Goal: Transaction & Acquisition: Purchase product/service

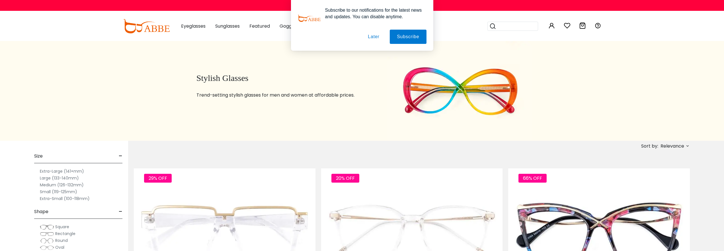
click at [374, 34] on button "Later" at bounding box center [374, 37] width 26 height 14
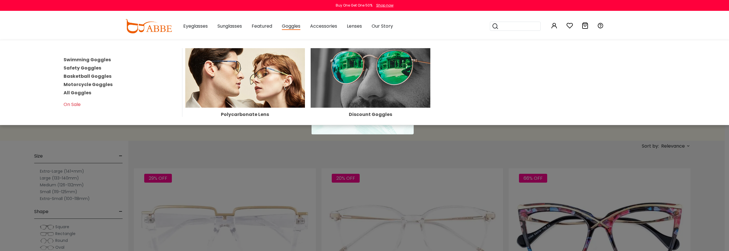
click at [74, 93] on link "All Goggles" at bounding box center [78, 92] width 28 height 7
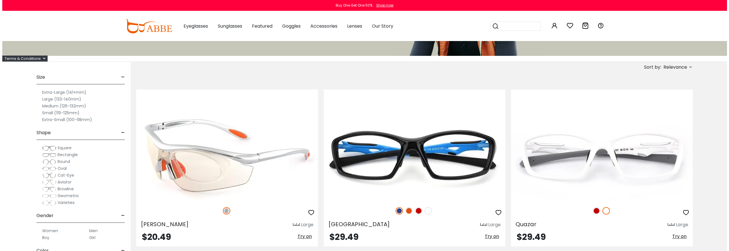
scroll to position [85, 0]
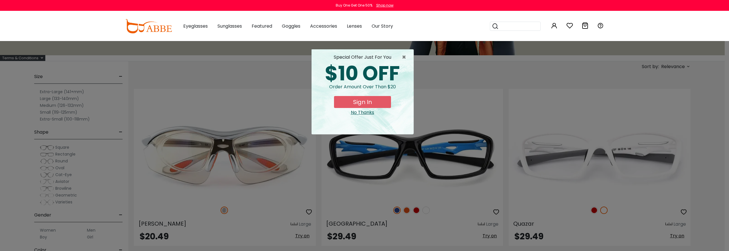
click at [367, 103] on button "Sign In" at bounding box center [362, 102] width 57 height 12
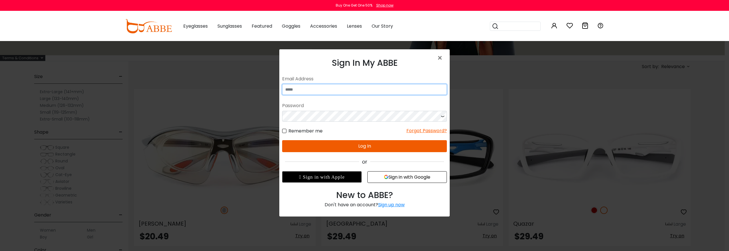
click at [322, 88] on input "email" at bounding box center [364, 89] width 165 height 11
click at [332, 145] on button "Log In" at bounding box center [364, 146] width 165 height 12
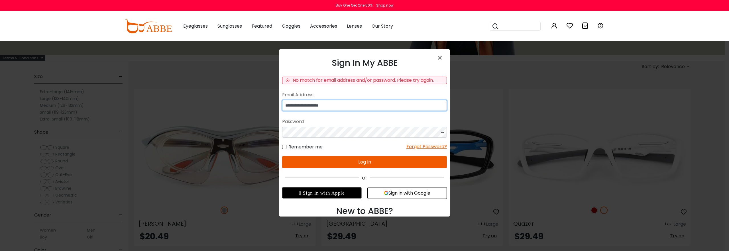
drag, startPoint x: 314, startPoint y: 106, endPoint x: 254, endPoint y: 110, distance: 60.0
click at [279, 110] on html "**********" at bounding box center [364, 138] width 170 height 178
type input "**********"
click at [320, 162] on button "Log In" at bounding box center [364, 162] width 165 height 12
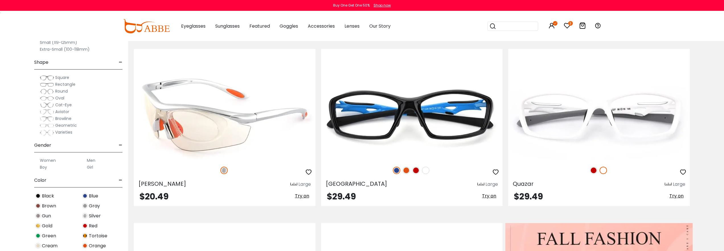
scroll to position [142, 0]
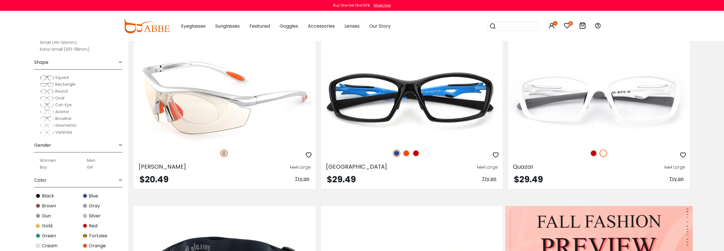
click at [302, 179] on span "Try on" at bounding box center [302, 178] width 14 height 7
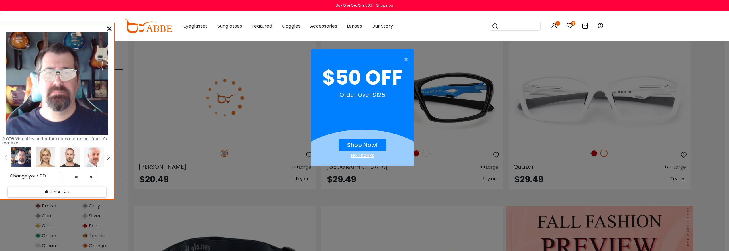
click at [91, 178] on select "** ** ** ** ** ** ** ** ** ** ** ** ** ** ** ** ** ** ** ** ** ** ** ** ** ** *…" at bounding box center [78, 176] width 36 height 11
click at [361, 155] on div "No Thanks" at bounding box center [362, 155] width 103 height 7
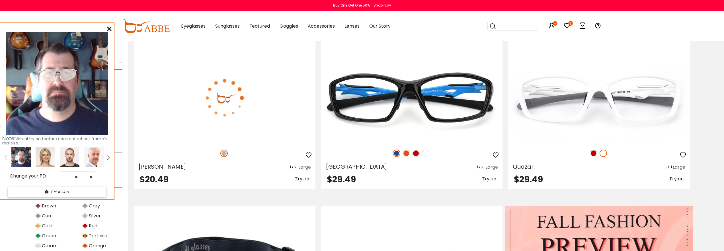
click at [111, 27] on icon at bounding box center [109, 28] width 5 height 5
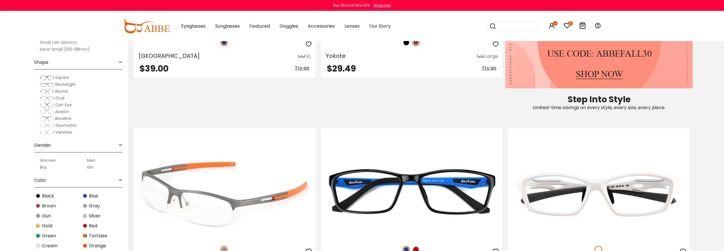
scroll to position [513, 0]
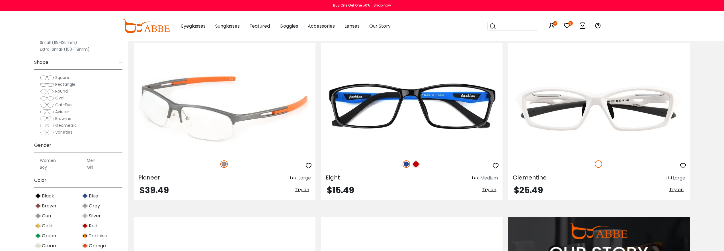
click at [304, 192] on span "Try on" at bounding box center [302, 189] width 14 height 7
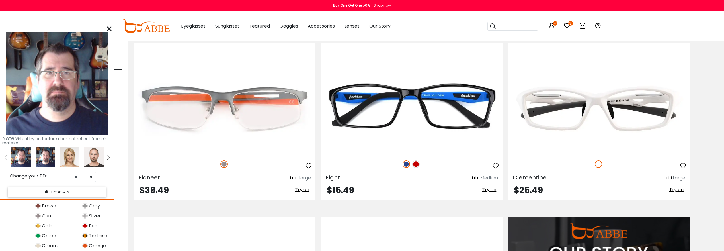
click at [108, 29] on icon at bounding box center [109, 28] width 5 height 5
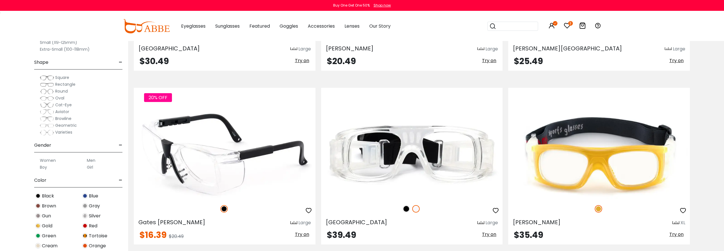
scroll to position [1054, 0]
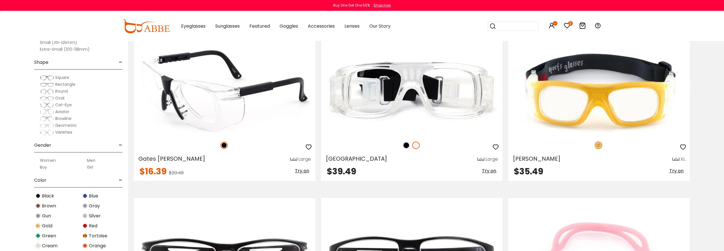
click at [300, 171] on span "Try on" at bounding box center [302, 170] width 14 height 7
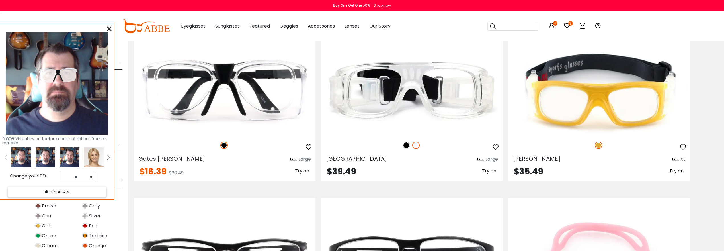
click at [111, 28] on icon at bounding box center [109, 28] width 5 height 5
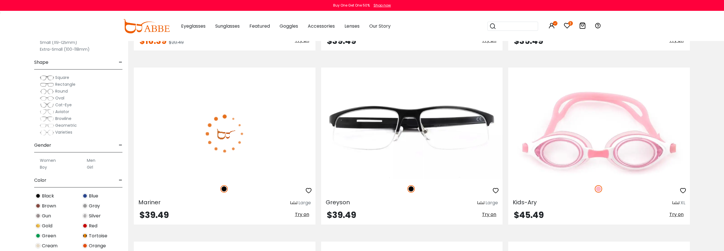
scroll to position [1196, 0]
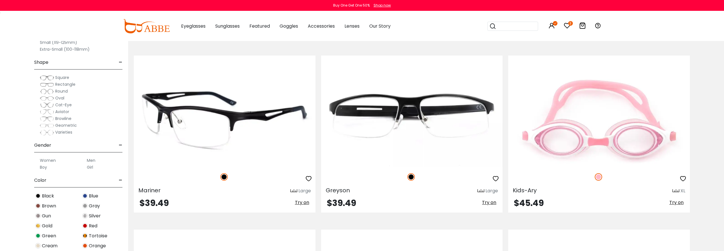
click at [302, 205] on span "Try on" at bounding box center [302, 202] width 14 height 7
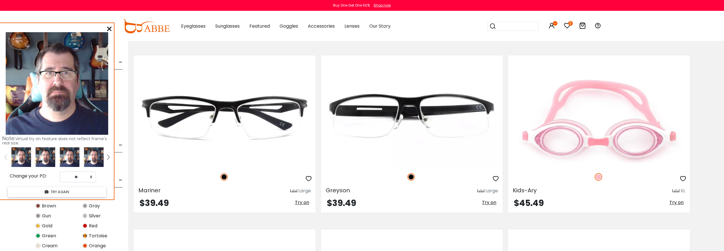
click at [109, 27] on icon at bounding box center [109, 28] width 5 height 5
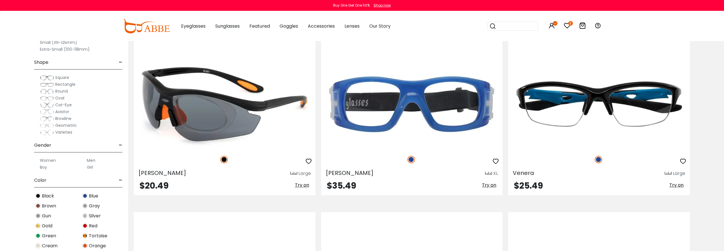
scroll to position [1737, 0]
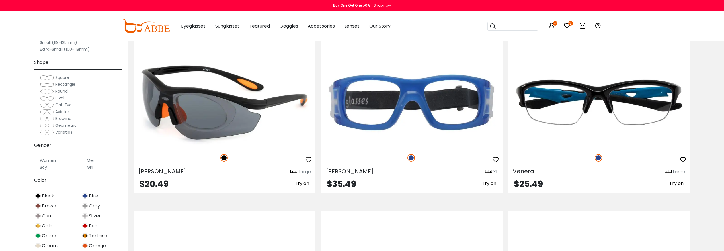
click at [302, 183] on span "Try on" at bounding box center [302, 183] width 14 height 7
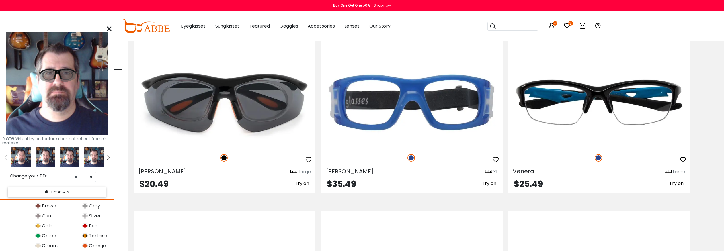
click at [107, 26] on div "Note: Virtual try on feature does not reflect frame's real size. Change your PD…" at bounding box center [57, 111] width 114 height 176
click at [107, 29] on div "Note: Virtual try on feature does not reflect frame's real size. Change your PD…" at bounding box center [57, 111] width 114 height 176
click at [108, 29] on icon at bounding box center [109, 28] width 5 height 5
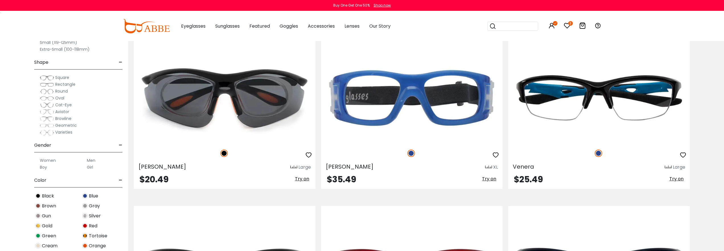
scroll to position [1709, 0]
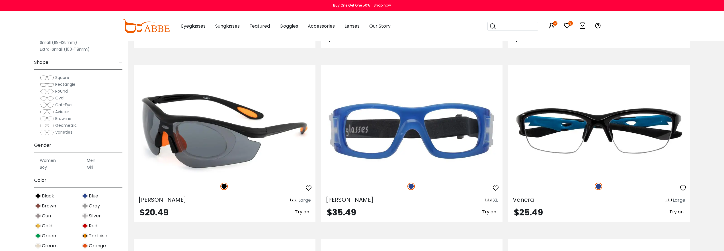
click at [218, 132] on img at bounding box center [225, 130] width 182 height 91
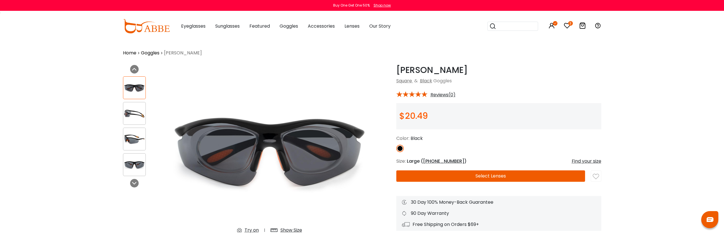
click at [135, 111] on img at bounding box center [134, 113] width 22 height 11
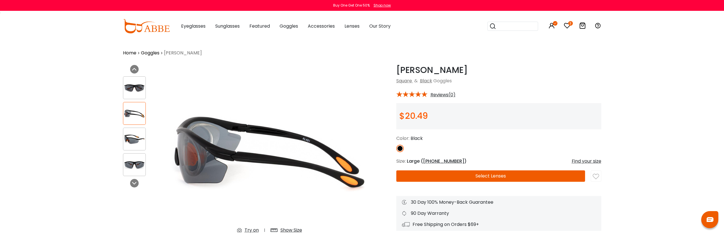
click at [135, 138] on img at bounding box center [134, 139] width 22 height 11
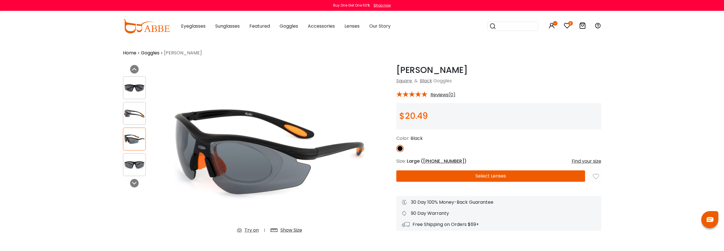
click at [140, 165] on img at bounding box center [134, 164] width 22 height 11
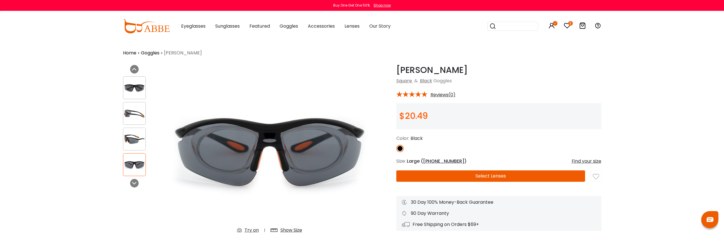
click at [584, 161] on div "Find your size" at bounding box center [587, 161] width 30 height 7
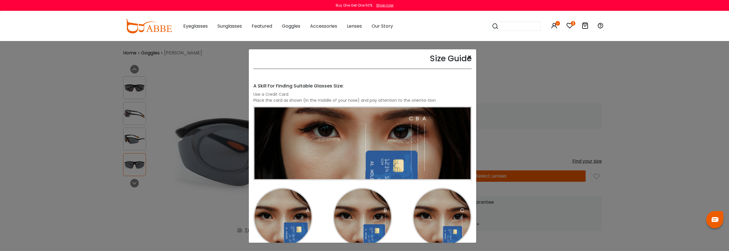
click at [467, 56] on button "×" at bounding box center [469, 57] width 4 height 7
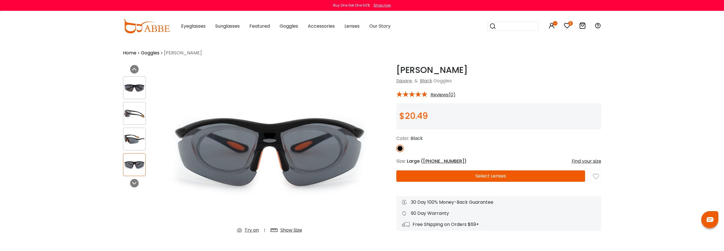
click at [436, 161] on span "42-25-128" at bounding box center [443, 161] width 41 height 7
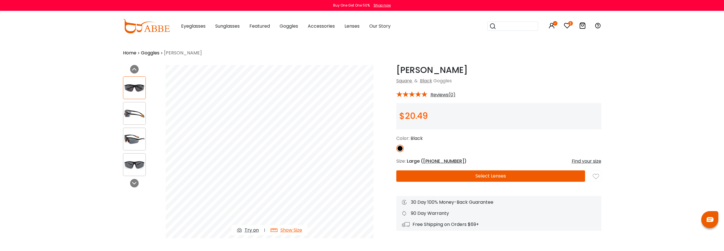
click at [295, 231] on div "Show Size" at bounding box center [292, 230] width 22 height 7
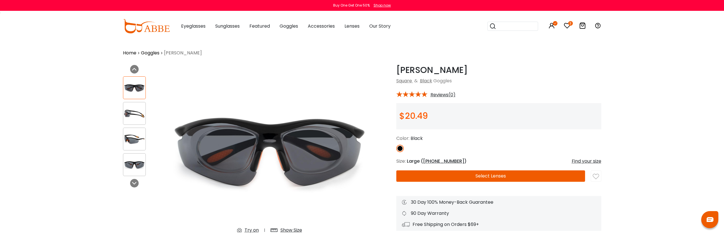
click at [296, 231] on div "Show Size" at bounding box center [292, 230] width 22 height 7
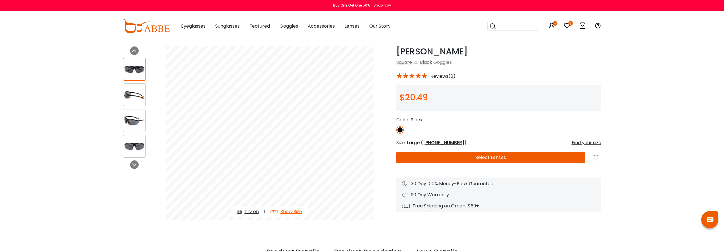
scroll to position [28, 0]
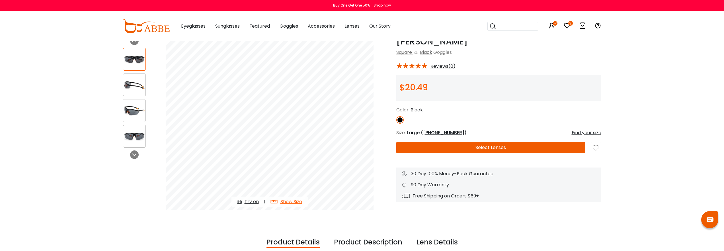
click at [499, 148] on button "Select Lenses" at bounding box center [490, 147] width 189 height 11
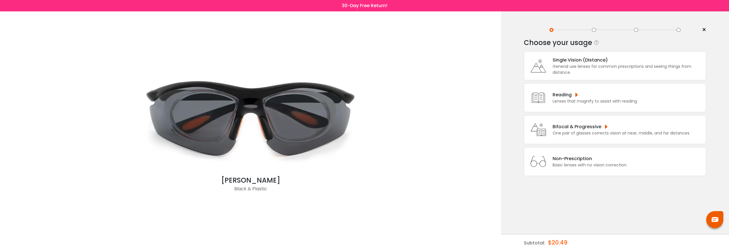
click at [587, 72] on div "General use lenses for common prescriptions and seeing things from distance." at bounding box center [627, 70] width 150 height 12
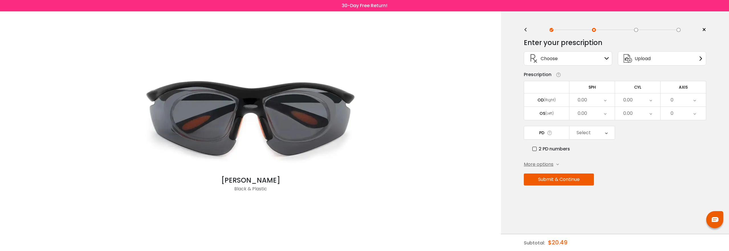
click at [606, 56] on div "Choose Sign In" at bounding box center [568, 59] width 82 height 14
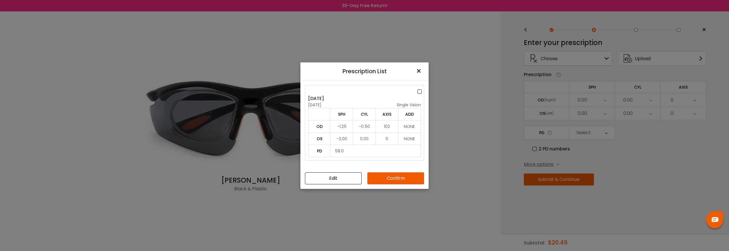
click at [419, 69] on span "×" at bounding box center [420, 71] width 8 height 12
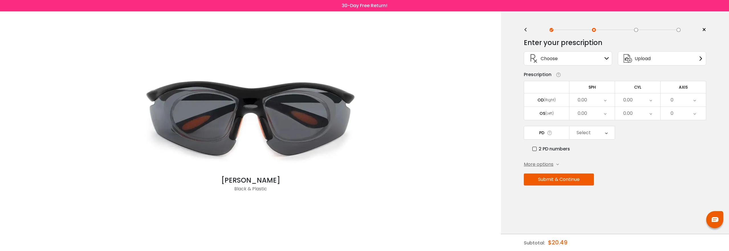
click at [540, 165] on span "More options" at bounding box center [538, 164] width 30 height 7
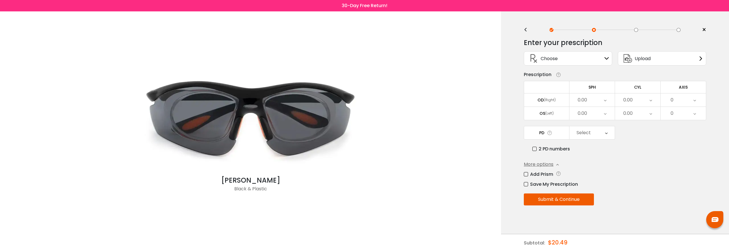
click at [539, 165] on span "More options" at bounding box center [538, 164] width 30 height 7
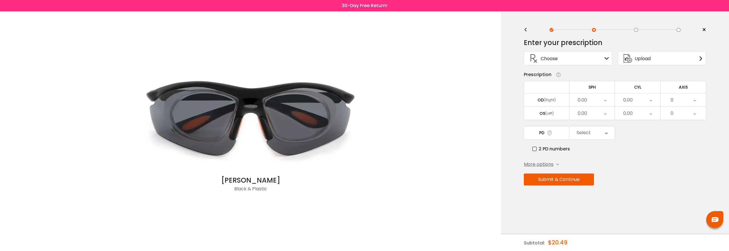
click at [703, 30] on span "×" at bounding box center [703, 30] width 4 height 9
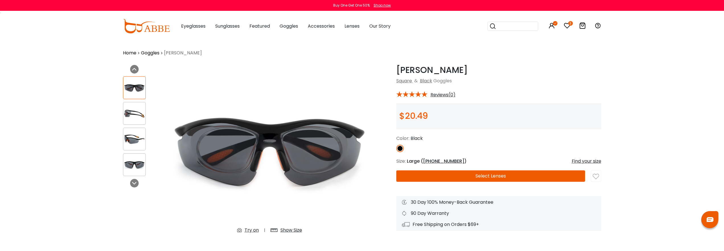
click at [567, 26] on icon at bounding box center [567, 25] width 7 height 7
click at [554, 28] on icon at bounding box center [552, 25] width 7 height 7
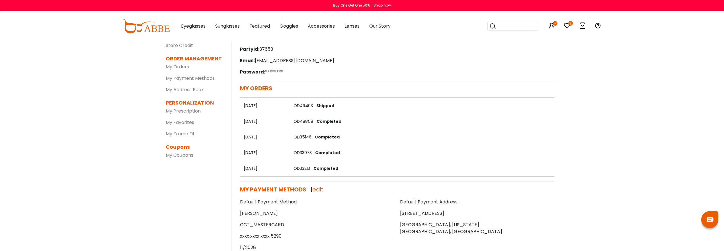
scroll to position [57, 0]
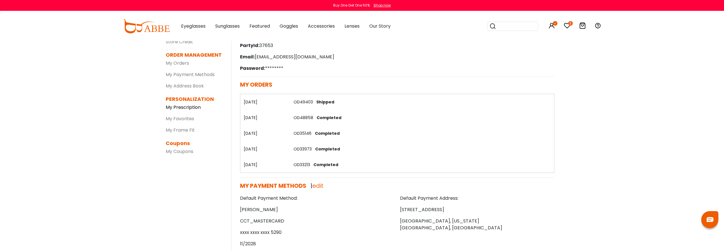
click at [183, 109] on link "My Prescription" at bounding box center [183, 107] width 35 height 7
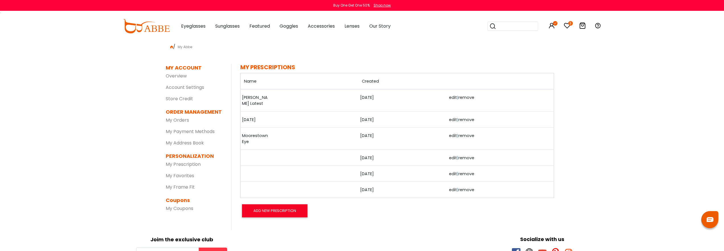
click at [254, 133] on link "Moorestown Eye" at bounding box center [256, 139] width 28 height 12
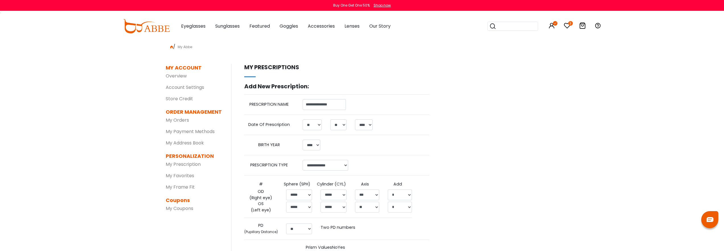
select select "**"
select select "****"
select select "******"
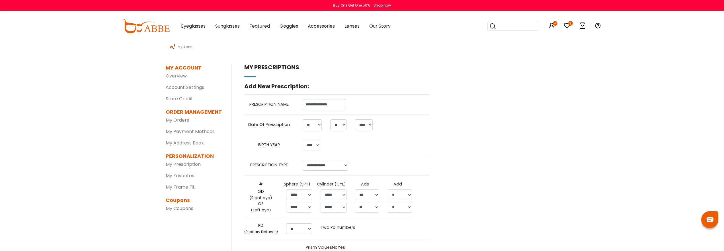
select select "*****"
select select "***"
select select "*****"
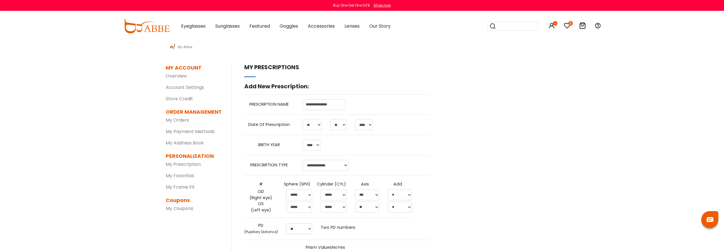
select select "**"
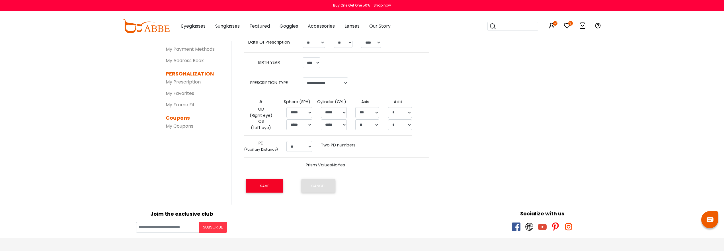
scroll to position [85, 0]
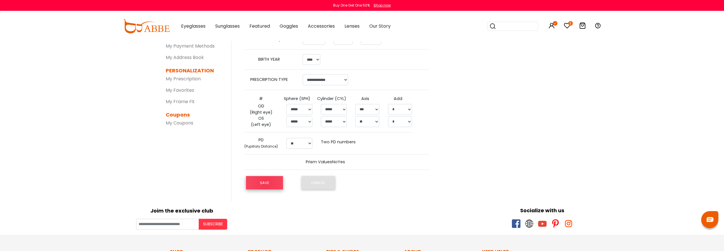
click at [267, 182] on button "SAVE" at bounding box center [264, 182] width 37 height 13
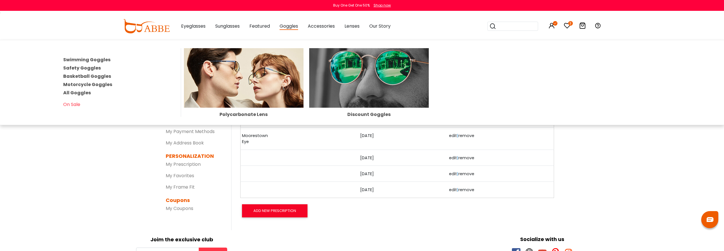
click at [80, 93] on link "All Goggles" at bounding box center [77, 92] width 28 height 7
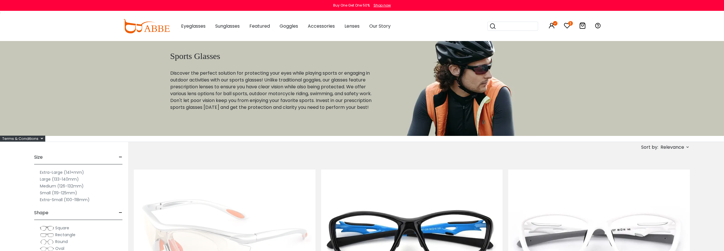
scroll to position [142, 0]
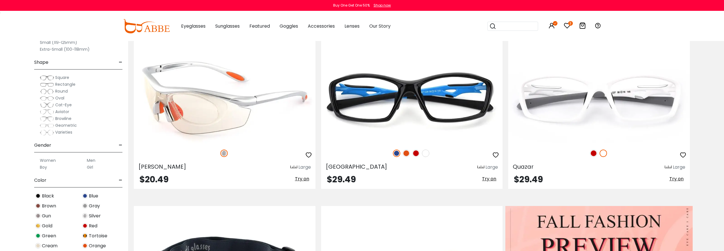
click at [218, 101] on img at bounding box center [225, 97] width 182 height 91
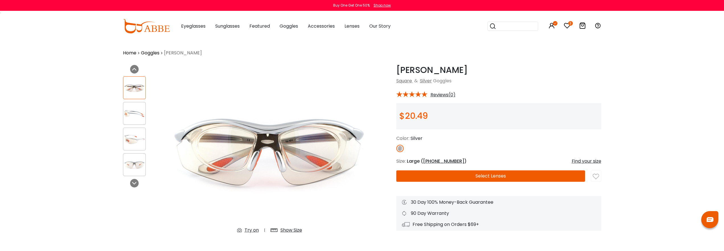
click at [131, 116] on img at bounding box center [134, 113] width 22 height 11
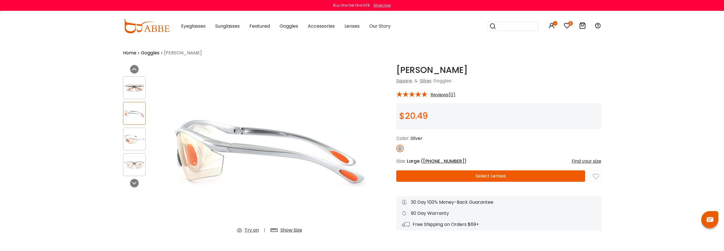
click at [134, 132] on div at bounding box center [134, 139] width 23 height 23
click at [136, 142] on img at bounding box center [134, 139] width 22 height 11
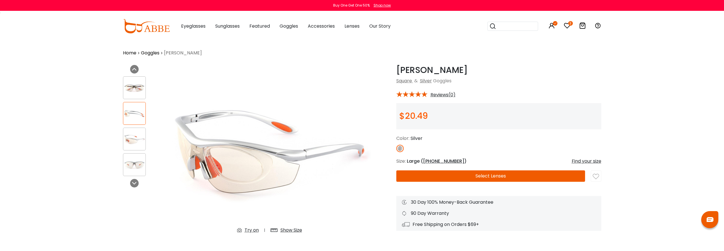
click at [138, 168] on img at bounding box center [134, 164] width 22 height 11
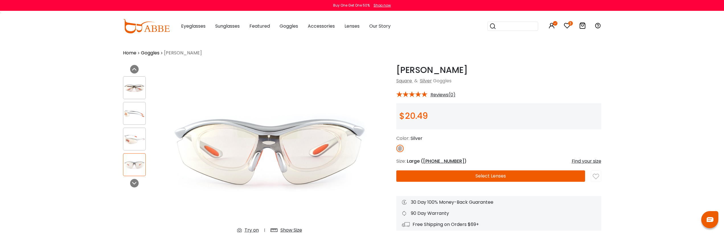
click at [254, 229] on div "Try on" at bounding box center [252, 230] width 14 height 7
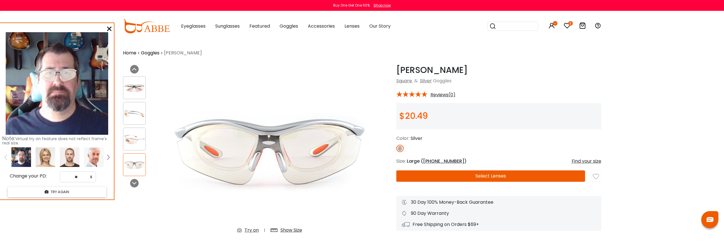
click at [110, 30] on icon at bounding box center [109, 28] width 5 height 5
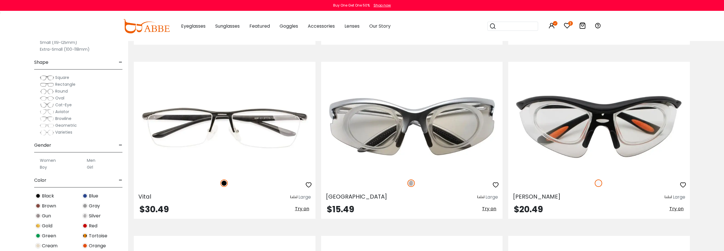
scroll to position [1652, 0]
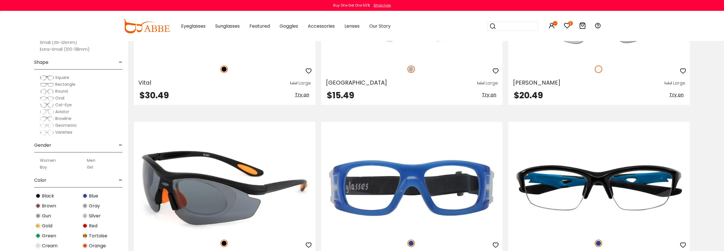
click at [259, 217] on img at bounding box center [225, 187] width 182 height 91
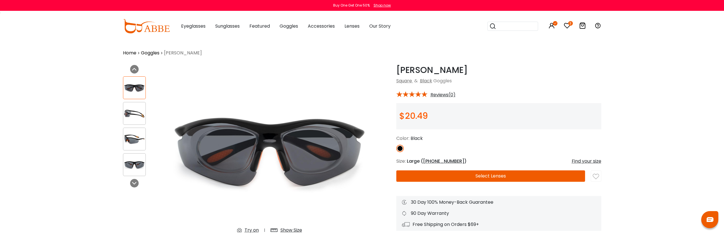
click at [474, 177] on button "Select Lenses" at bounding box center [490, 175] width 189 height 11
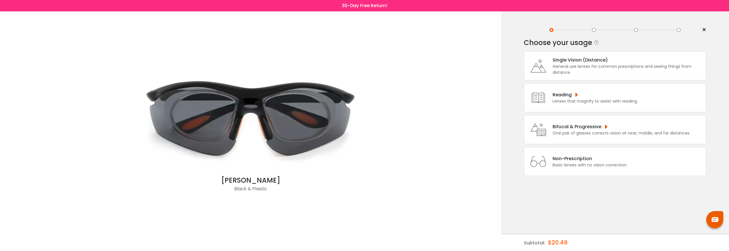
click at [564, 68] on div "General use lenses for common prescriptions and seeing things from distance." at bounding box center [627, 70] width 150 height 12
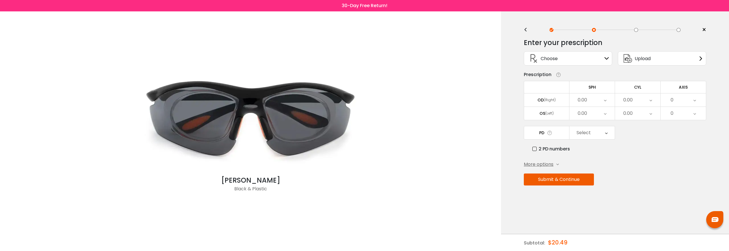
click at [608, 58] on icon at bounding box center [606, 58] width 5 height 5
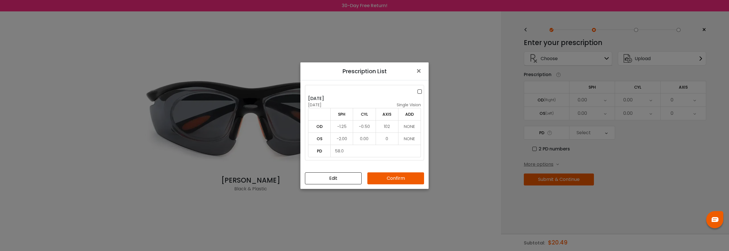
click at [323, 179] on button "Edit" at bounding box center [333, 178] width 57 height 12
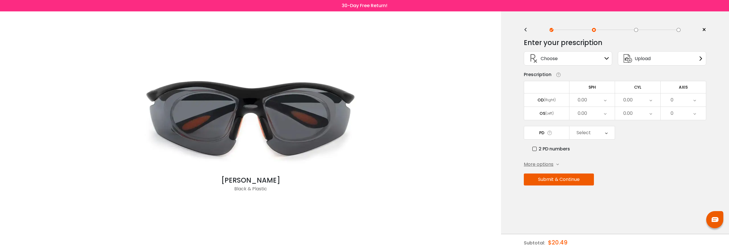
click at [608, 59] on icon at bounding box center [606, 58] width 5 height 5
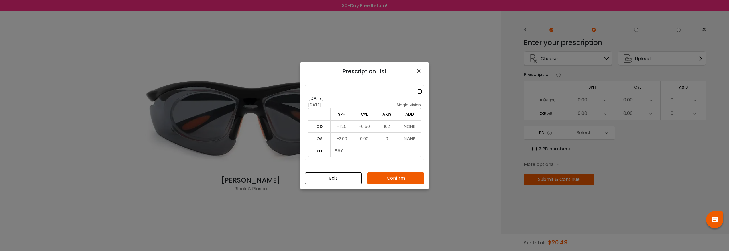
click at [418, 72] on span "×" at bounding box center [420, 71] width 8 height 12
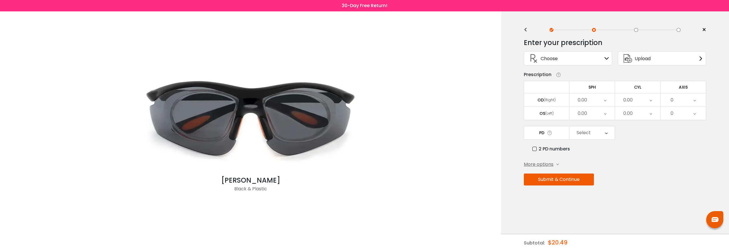
click at [698, 58] on icon at bounding box center [700, 58] width 5 height 5
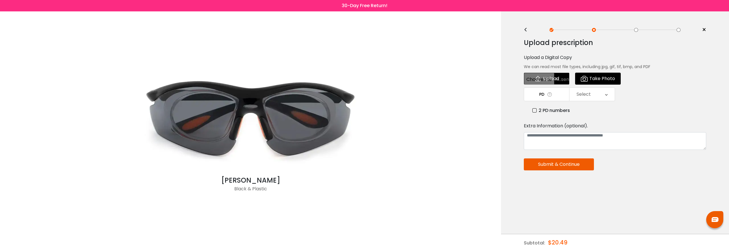
click at [524, 29] on div "<" at bounding box center [527, 30] width 9 height 5
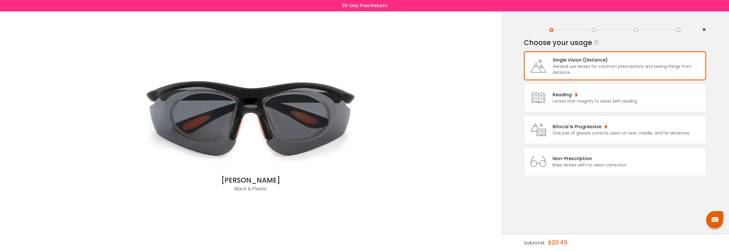
click at [557, 67] on div "General use lenses for common prescriptions and seeing things from distance." at bounding box center [627, 70] width 150 height 12
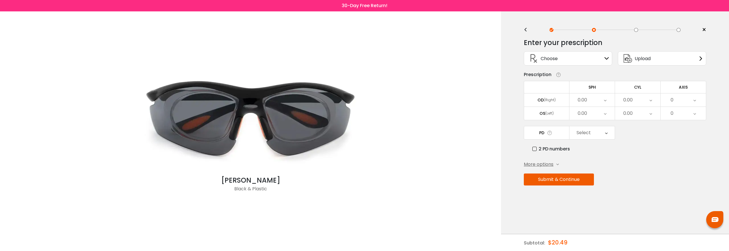
click at [608, 59] on icon at bounding box center [606, 58] width 5 height 5
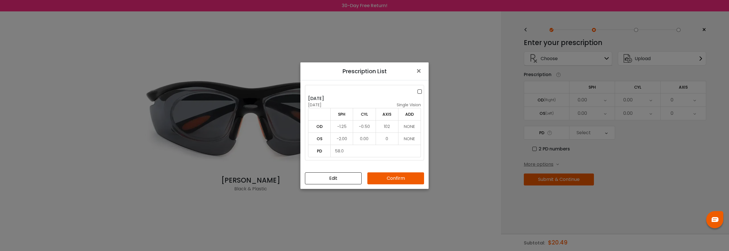
click at [421, 92] on label at bounding box center [420, 91] width 6 height 7
click at [314, 101] on div "[DATE]" at bounding box center [364, 98] width 113 height 7
drag, startPoint x: 314, startPoint y: 98, endPoint x: 323, endPoint y: 93, distance: 9.7
click at [323, 93] on div "[DATE] [DATE] single vision SPH CYL AXIS ADD OD -1.25 -0.50 102 NONE OS -2.00 0…" at bounding box center [364, 122] width 119 height 75
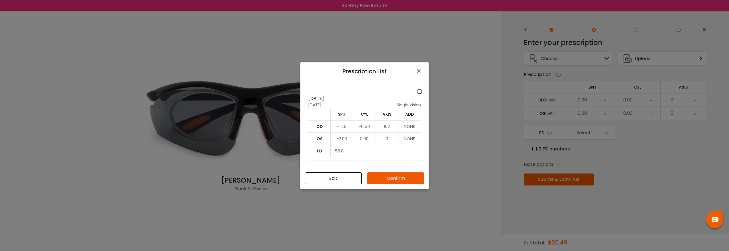
click at [339, 166] on div "[DATE] [DATE] single vision SPH CYL AXIS ADD OD -1.25 -0.50 102 NONE OS -2.00 0…" at bounding box center [364, 123] width 128 height 87
click at [419, 72] on span "×" at bounding box center [420, 71] width 8 height 12
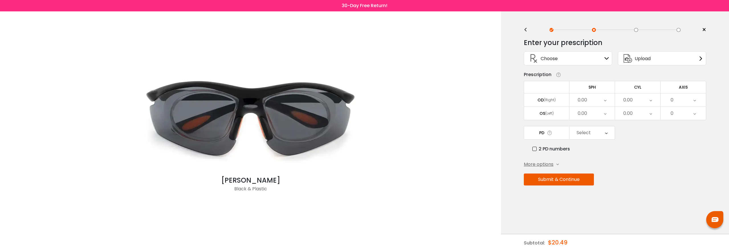
click at [705, 30] on span "×" at bounding box center [703, 30] width 4 height 9
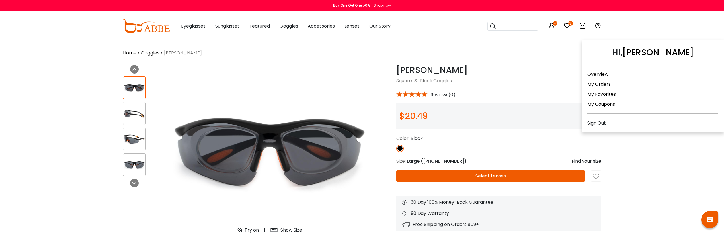
click at [552, 27] on icon at bounding box center [552, 25] width 7 height 7
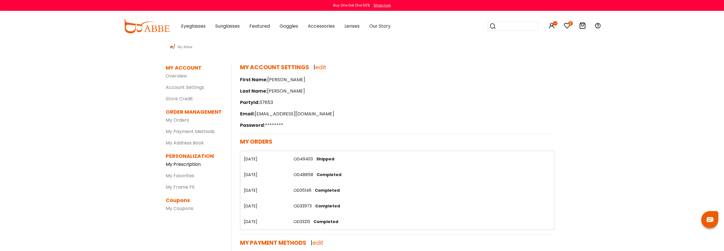
click at [186, 165] on link "My Prescription" at bounding box center [183, 164] width 35 height 7
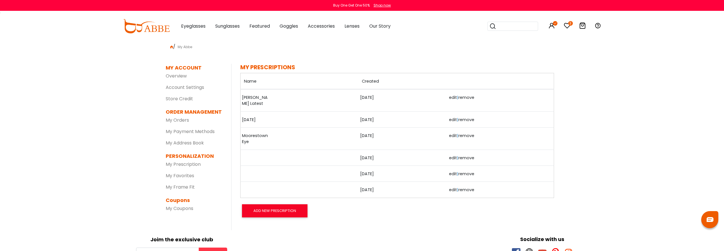
click at [250, 133] on link "Moorestown Eye" at bounding box center [256, 139] width 28 height 12
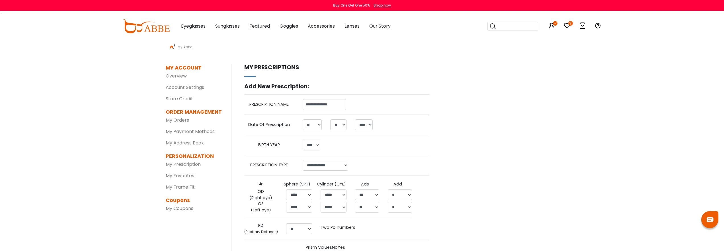
select select "**"
select select "****"
select select "******"
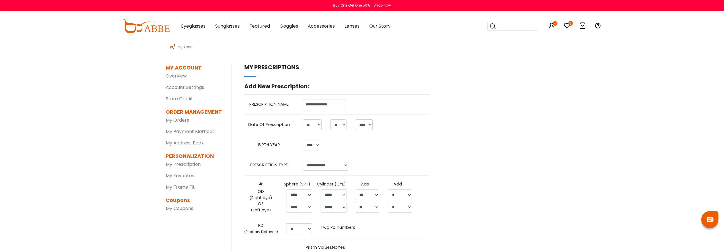
select select "*****"
select select "***"
select select "*****"
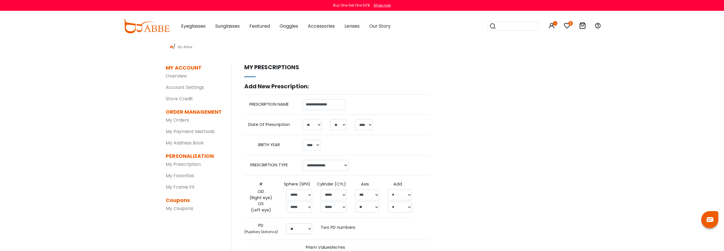
select select "**"
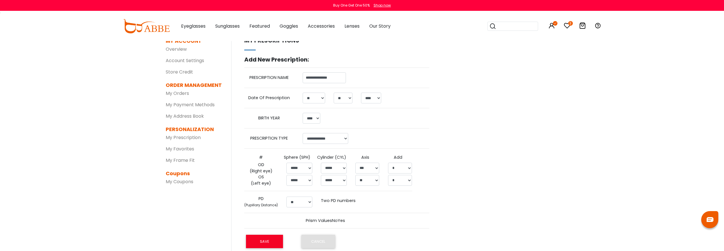
scroll to position [57, 0]
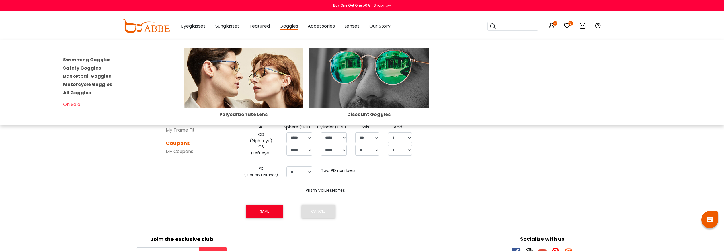
click at [289, 25] on span "Goggles" at bounding box center [289, 26] width 19 height 7
click at [80, 93] on link "All Goggles" at bounding box center [77, 92] width 28 height 7
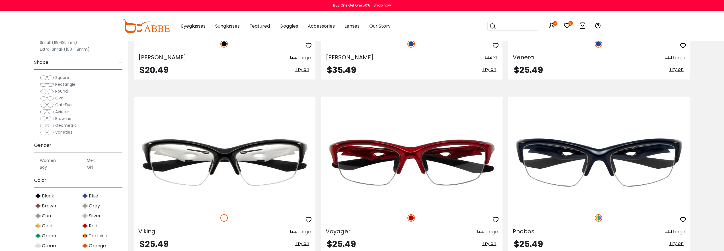
scroll to position [1709, 0]
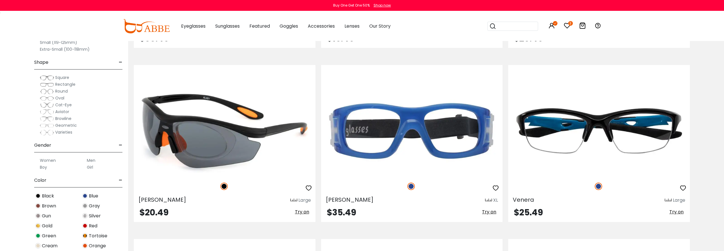
click at [186, 128] on img at bounding box center [225, 130] width 182 height 91
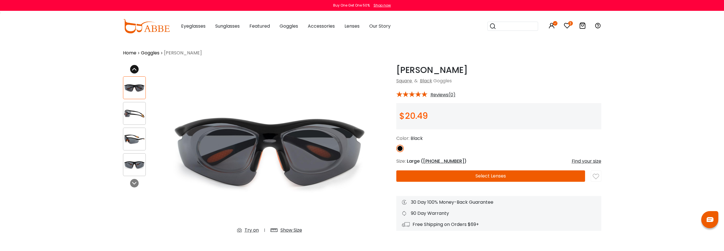
click at [135, 69] on icon at bounding box center [134, 69] width 5 height 5
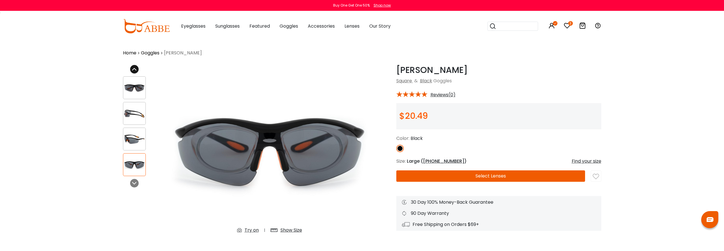
click at [135, 69] on icon at bounding box center [134, 69] width 5 height 5
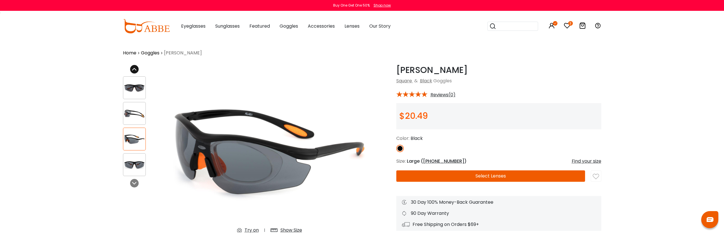
click at [136, 68] on icon at bounding box center [134, 69] width 5 height 5
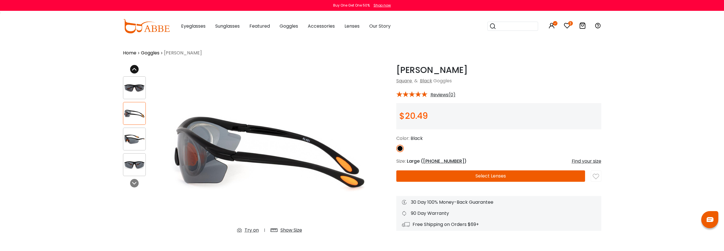
click at [136, 68] on icon at bounding box center [134, 69] width 5 height 5
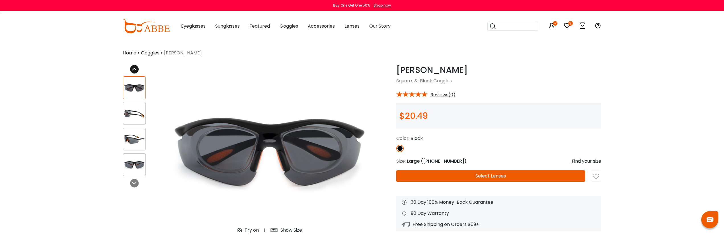
click at [136, 68] on icon at bounding box center [134, 69] width 5 height 5
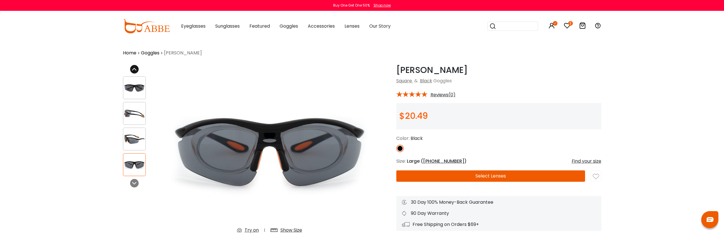
click at [136, 68] on icon at bounding box center [134, 69] width 5 height 5
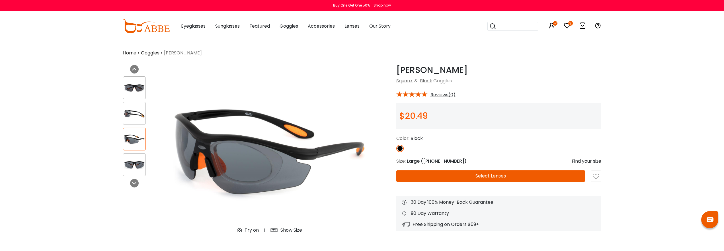
click at [293, 231] on div "Show Size" at bounding box center [292, 230] width 22 height 7
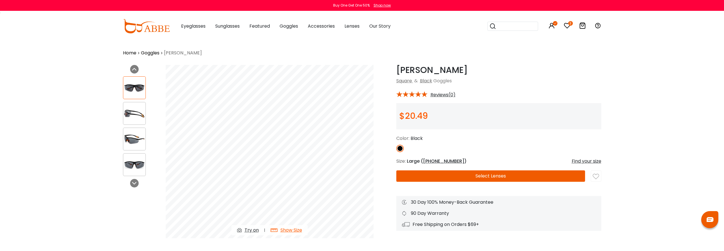
click at [444, 175] on button "Select Lenses" at bounding box center [490, 175] width 189 height 11
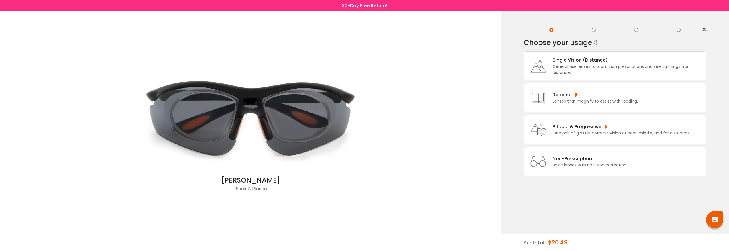
click at [566, 70] on div "General use lenses for common prescriptions and seeing things from distance." at bounding box center [627, 70] width 150 height 12
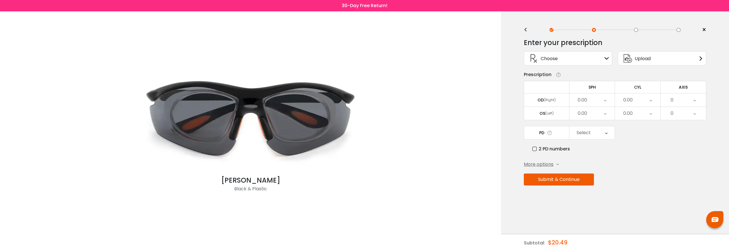
click at [572, 63] on div "Choose Sign In" at bounding box center [568, 59] width 82 height 14
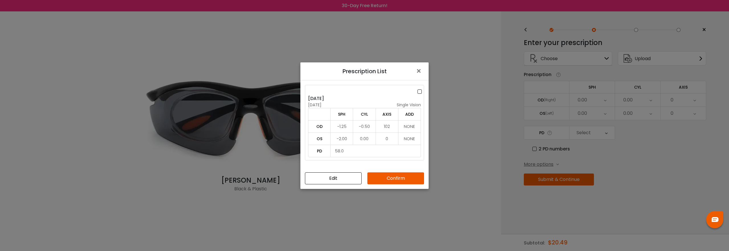
click at [331, 178] on button "Edit" at bounding box center [333, 178] width 57 height 12
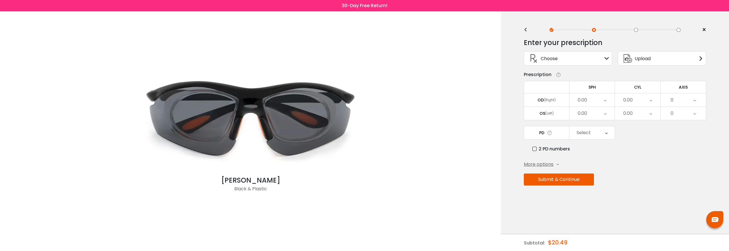
click at [593, 102] on div "0.00" at bounding box center [591, 99] width 45 height 13
click at [598, 128] on li "-1.25" at bounding box center [591, 126] width 45 height 10
click at [592, 114] on div "0.00" at bounding box center [591, 113] width 45 height 13
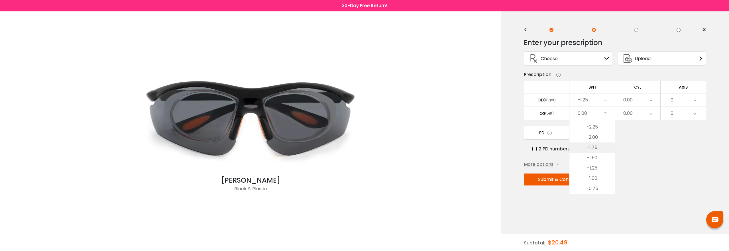
click at [600, 146] on li "-1.75" at bounding box center [591, 147] width 45 height 10
click at [639, 101] on div "0.00" at bounding box center [637, 99] width 45 height 13
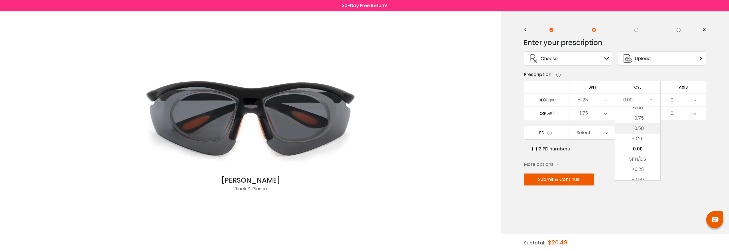
click at [637, 130] on li "-0.50" at bounding box center [637, 128] width 45 height 10
click at [638, 114] on div "0.00" at bounding box center [637, 113] width 45 height 13
click at [638, 152] on li "-0.25" at bounding box center [637, 152] width 45 height 10
click at [684, 100] on div "0" at bounding box center [682, 99] width 45 height 13
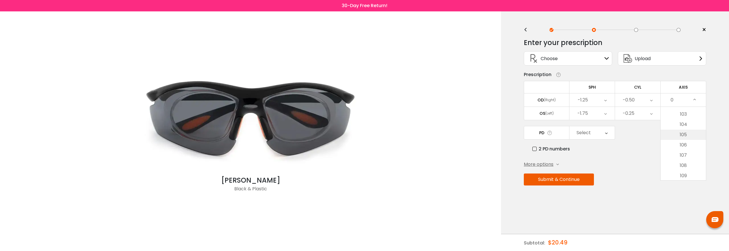
click at [689, 138] on li "105" at bounding box center [682, 135] width 45 height 10
click at [681, 115] on div "0" at bounding box center [682, 113] width 45 height 13
click at [684, 181] on li "75" at bounding box center [682, 182] width 45 height 10
click at [587, 133] on div "Select" at bounding box center [583, 132] width 14 height 11
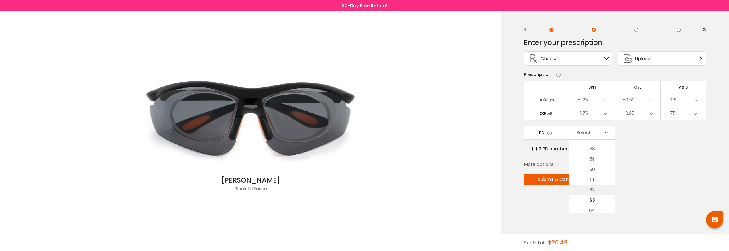
scroll to position [109, 0]
click at [595, 159] on li "58" at bounding box center [591, 159] width 45 height 10
click at [560, 180] on button "Submit & Continue" at bounding box center [558, 179] width 70 height 12
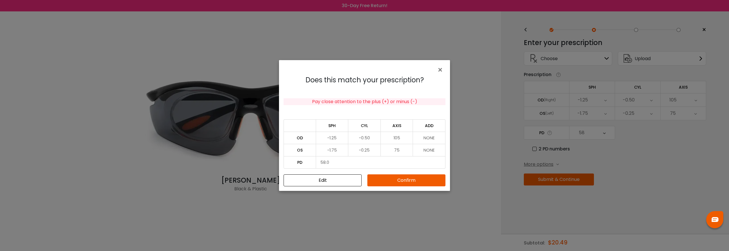
click at [398, 179] on button "Confirm" at bounding box center [406, 180] width 78 height 12
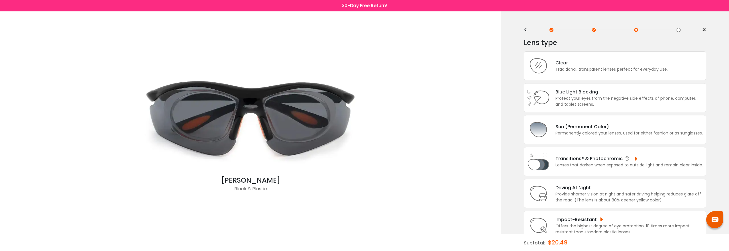
click at [635, 157] on div "Transitions® & Photochromic" at bounding box center [629, 158] width 148 height 7
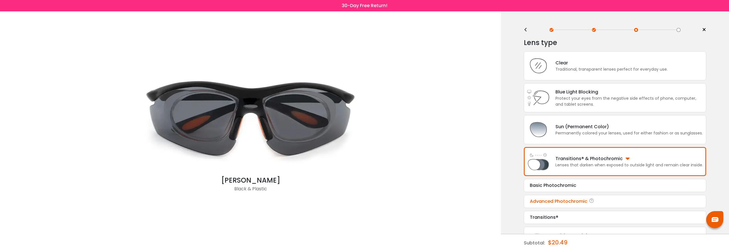
scroll to position [28, 0]
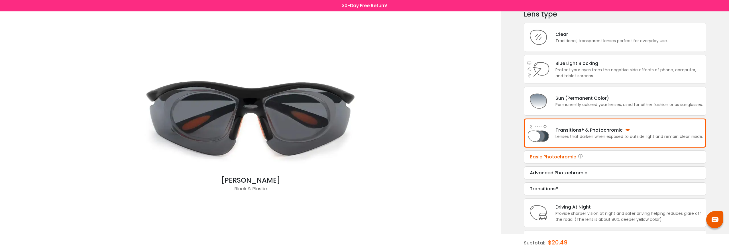
click at [552, 156] on div "Basic Photochromic" at bounding box center [614, 157] width 170 height 7
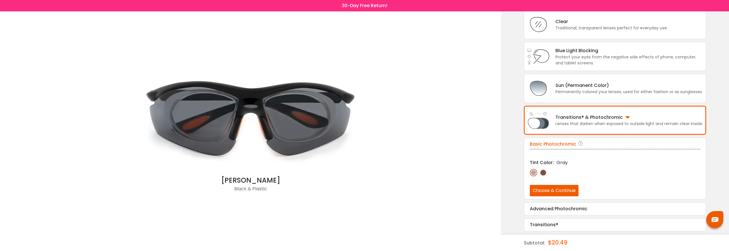
scroll to position [42, 0]
click at [542, 171] on img at bounding box center [542, 172] width 7 height 7
click at [533, 173] on img at bounding box center [532, 172] width 7 height 7
click at [557, 191] on button "Choose & Continue" at bounding box center [553, 190] width 49 height 11
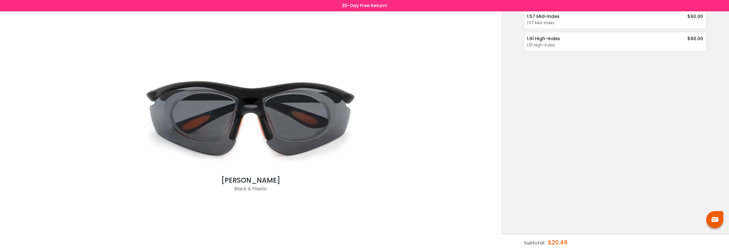
scroll to position [0, 0]
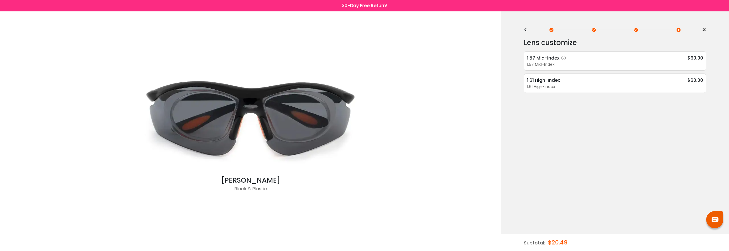
click at [563, 58] on icon at bounding box center [563, 58] width 6 height 6
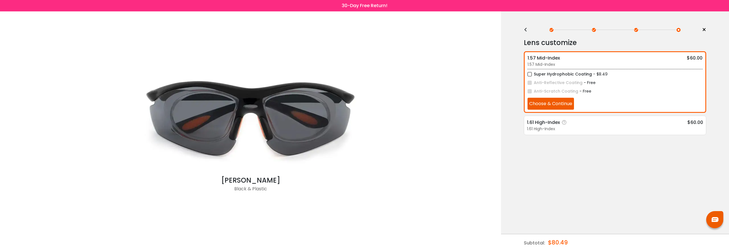
click at [564, 123] on icon at bounding box center [564, 123] width 6 height 6
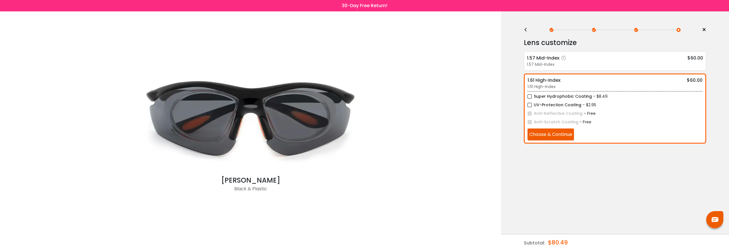
click at [615, 64] on div "1.57 Mid-Index" at bounding box center [615, 65] width 176 height 6
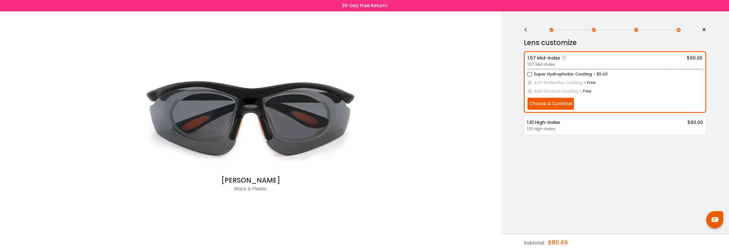
click at [563, 104] on button "Choose & Continue" at bounding box center [550, 104] width 46 height 12
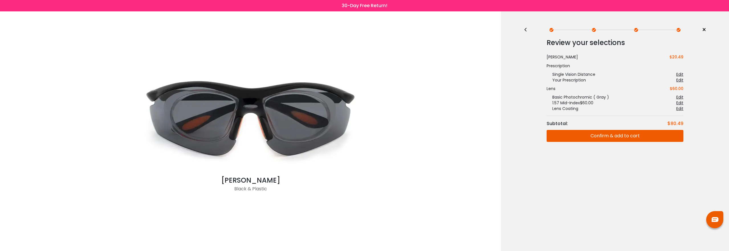
click at [633, 136] on button "Confirm & add to cart" at bounding box center [614, 136] width 137 height 12
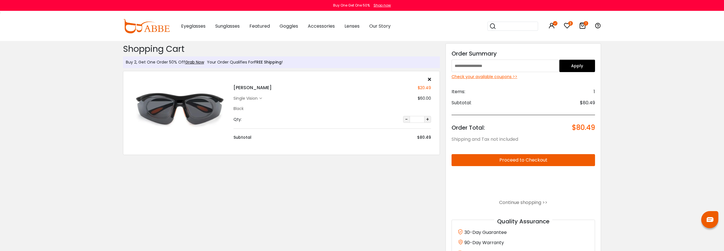
click at [259, 98] on div "single vision" at bounding box center [247, 98] width 26 height 6
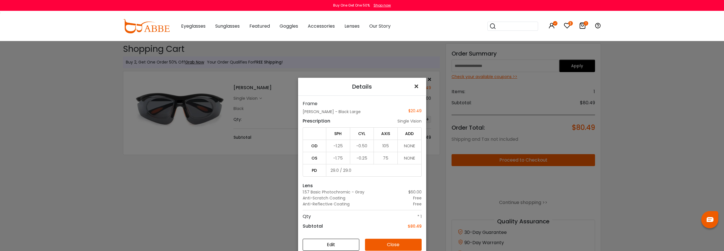
click at [416, 86] on span "×" at bounding box center [418, 86] width 8 height 12
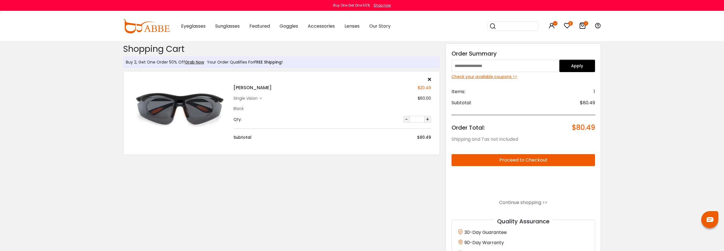
click at [527, 160] on button "Proceed to Checkout" at bounding box center [524, 160] width 144 height 12
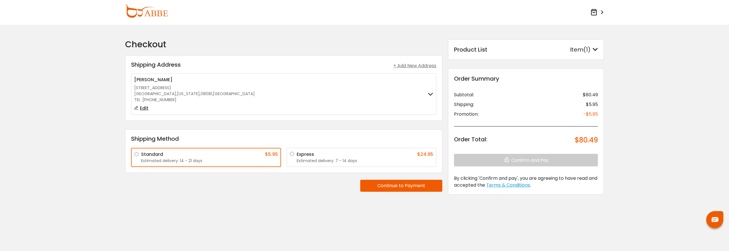
click at [296, 154] on label "Express $24.95 Estimated delivery: 7 - 14 days" at bounding box center [364, 157] width 137 height 13
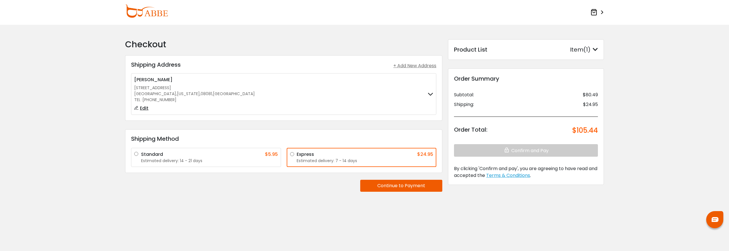
click at [141, 154] on label "Standard $5.95 Estimated delivery: 14 - 21 days" at bounding box center [209, 157] width 137 height 13
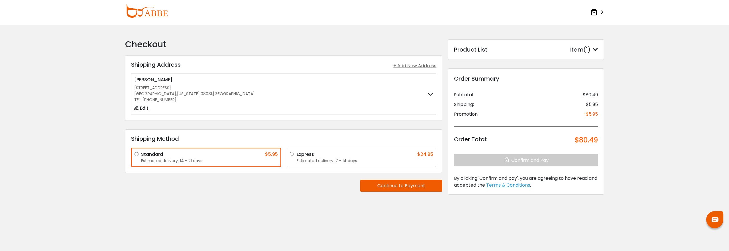
click at [416, 188] on button "Continue to Payment" at bounding box center [401, 186] width 82 height 12
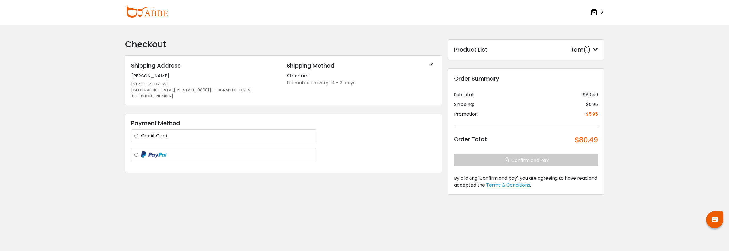
click at [141, 136] on label "Credit Card" at bounding box center [227, 135] width 172 height 7
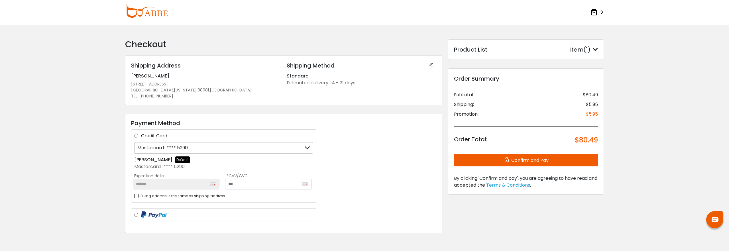
click at [504, 159] on icon "button" at bounding box center [507, 160] width 8 height 6
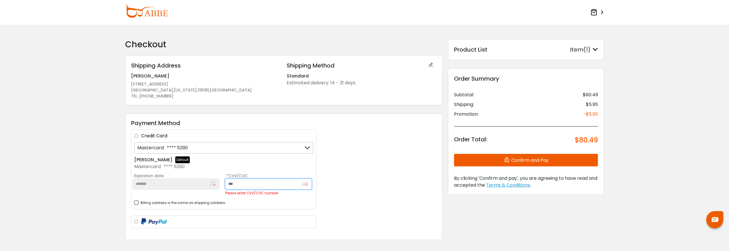
click at [242, 185] on input "text" at bounding box center [268, 184] width 87 height 11
type input "***"
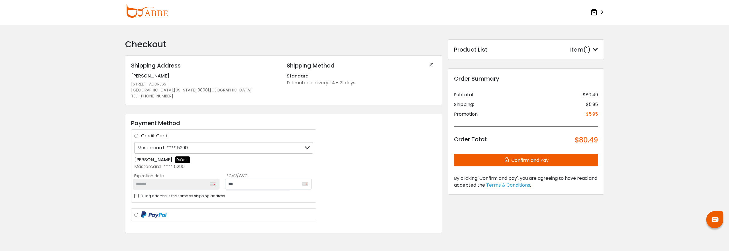
click at [515, 159] on button "Confirm and Pay" at bounding box center [526, 160] width 144 height 13
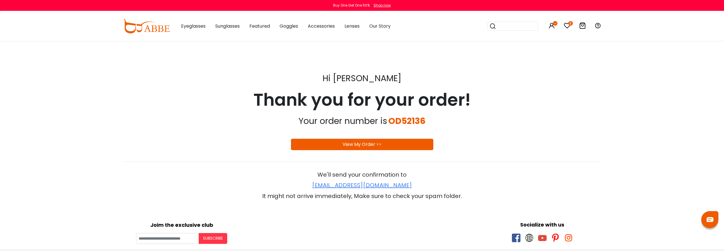
click at [366, 145] on link "View My Order >>" at bounding box center [362, 144] width 39 height 7
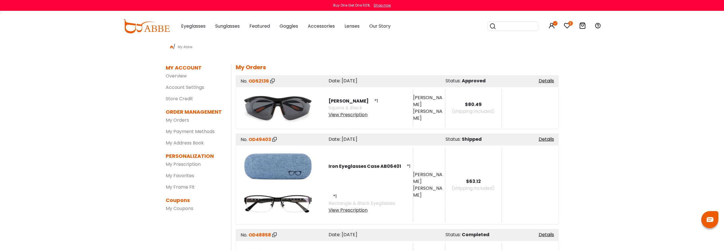
click at [278, 105] on img at bounding box center [278, 107] width 74 height 37
click at [542, 82] on link "Details" at bounding box center [546, 80] width 15 height 7
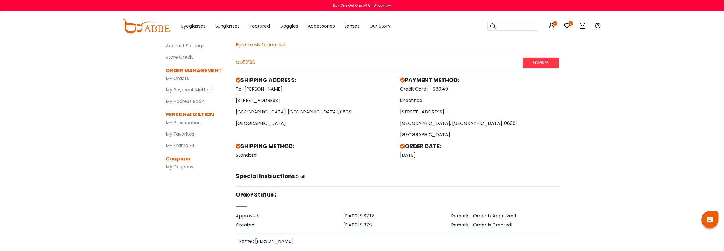
scroll to position [114, 0]
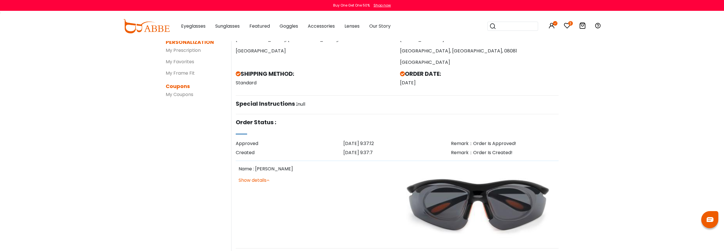
click at [482, 205] on img at bounding box center [478, 204] width 156 height 78
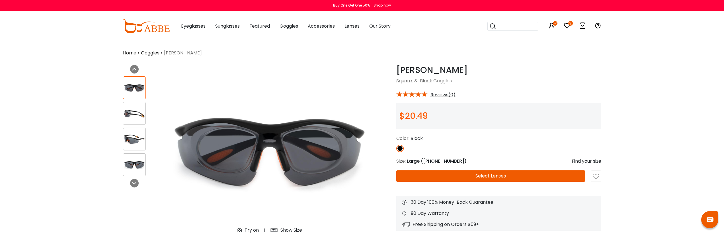
click at [134, 116] on img at bounding box center [134, 113] width 22 height 11
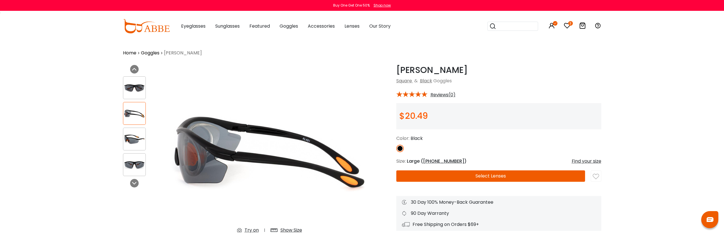
click at [249, 233] on div "Try on" at bounding box center [252, 230] width 14 height 7
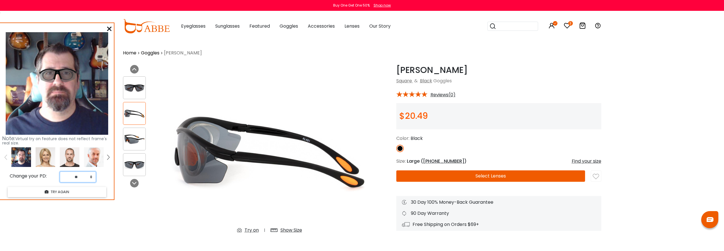
click at [92, 178] on select "** ** ** ** ** ** ** ** ** ** ** ** ** ** ** ** ** ** ** ** ** ** ** ** ** ** *…" at bounding box center [78, 176] width 36 height 11
click at [60, 171] on select "** ** ** ** ** ** ** ** ** ** ** ** ** ** ** ** ** ** ** ** ** ** ** ** ** ** *…" at bounding box center [78, 176] width 36 height 11
click at [91, 176] on select "** ** ** ** ** ** ** ** ** ** ** ** ** ** ** ** ** ** ** ** ** ** ** ** ** ** *…" at bounding box center [78, 176] width 36 height 11
click at [60, 171] on select "** ** ** ** ** ** ** ** ** ** ** ** ** ** ** ** ** ** ** ** ** ** ** ** ** ** *…" at bounding box center [78, 176] width 36 height 11
click at [91, 177] on select "** ** ** ** ** ** ** ** ** ** ** ** ** ** ** ** ** ** ** ** ** ** ** ** ** ** *…" at bounding box center [78, 176] width 36 height 11
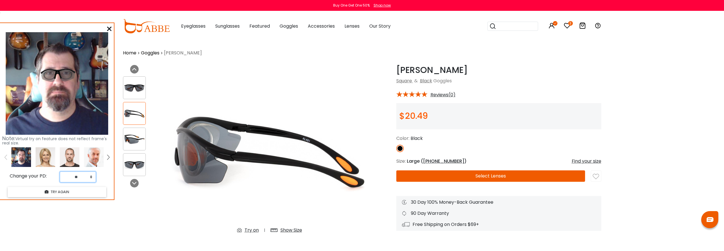
click at [60, 171] on select "** ** ** ** ** ** ** ** ** ** ** ** ** ** ** ** ** ** ** ** ** ** ** ** ** ** *…" at bounding box center [78, 176] width 36 height 11
click at [91, 176] on select "** ** ** ** ** ** ** ** ** ** ** ** ** ** ** ** ** ** ** ** ** ** ** ** ** ** *…" at bounding box center [78, 176] width 36 height 11
select select "**"
click at [60, 171] on select "** ** ** ** ** ** ** ** ** ** ** ** ** ** ** ** ** ** ** ** ** ** ** ** ** ** *…" at bounding box center [78, 176] width 36 height 11
click at [48, 158] on img at bounding box center [46, 157] width 20 height 20
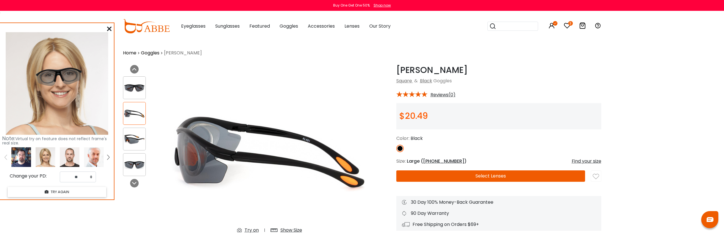
click at [70, 158] on img at bounding box center [70, 157] width 20 height 20
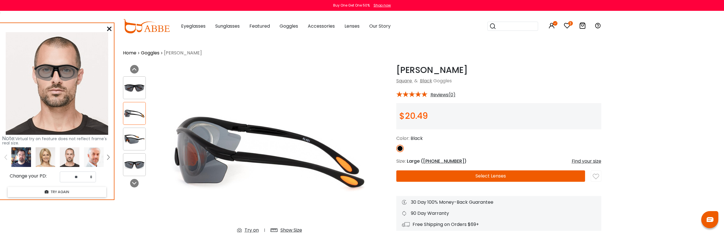
click at [98, 157] on img at bounding box center [94, 157] width 20 height 20
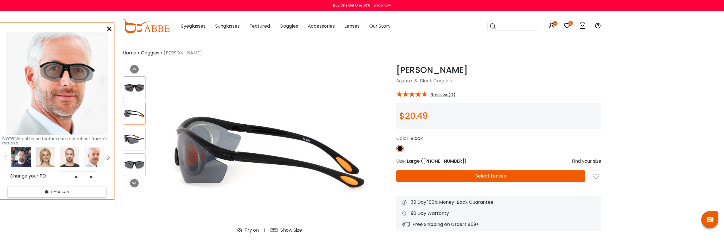
click at [73, 159] on img at bounding box center [70, 157] width 20 height 20
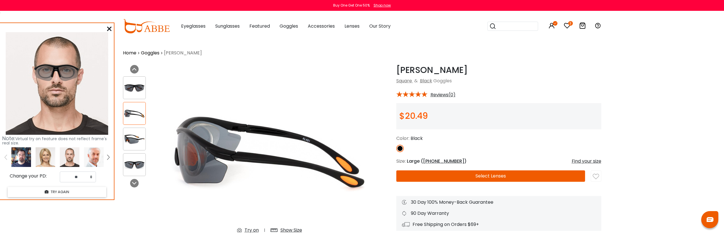
click at [46, 162] on img at bounding box center [46, 157] width 20 height 20
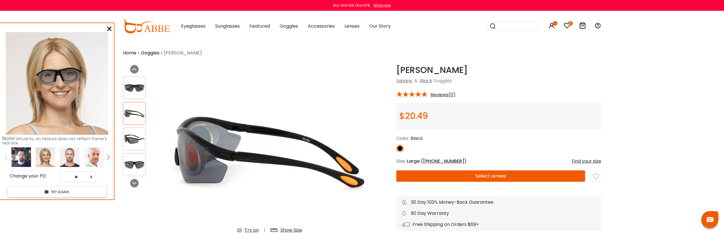
click at [109, 156] on img at bounding box center [108, 157] width 2 height 5
click at [21, 158] on img at bounding box center [21, 157] width 20 height 20
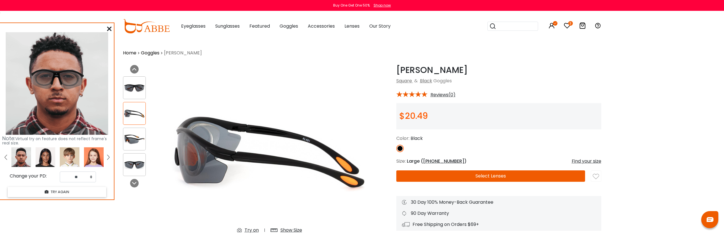
click at [43, 157] on img at bounding box center [46, 157] width 20 height 20
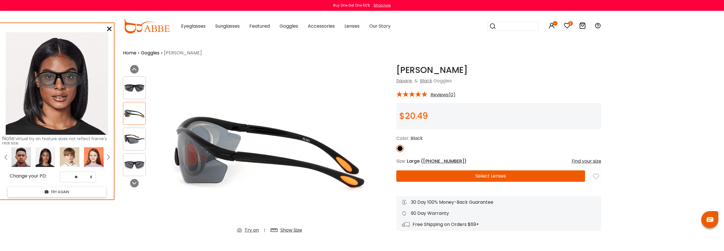
click at [63, 156] on img at bounding box center [70, 157] width 20 height 20
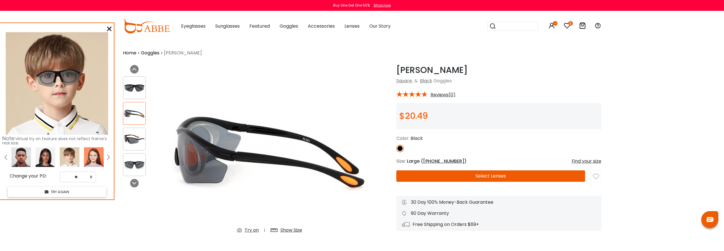
click at [76, 156] on img at bounding box center [70, 157] width 20 height 20
click at [78, 156] on img at bounding box center [70, 157] width 20 height 20
click at [65, 158] on img at bounding box center [70, 157] width 20 height 20
click at [95, 154] on img at bounding box center [94, 157] width 20 height 20
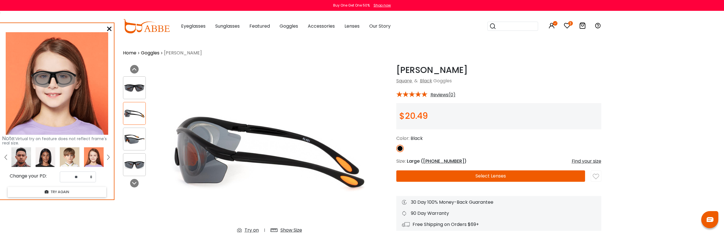
click at [108, 158] on img at bounding box center [108, 157] width 2 height 5
click at [7, 158] on img at bounding box center [6, 157] width 2 height 5
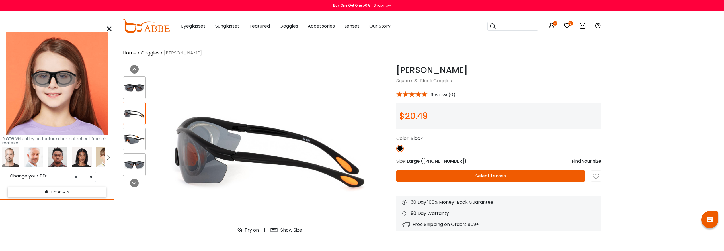
click at [7, 158] on img at bounding box center [6, 157] width 2 height 5
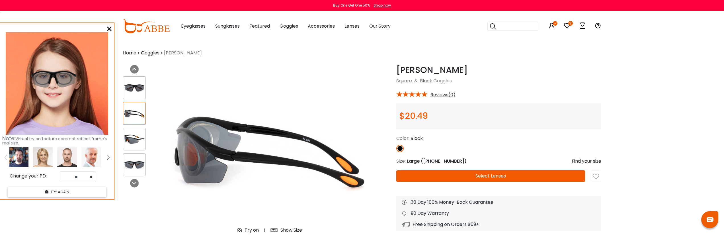
click at [7, 158] on img at bounding box center [6, 157] width 2 height 5
click at [48, 163] on img at bounding box center [46, 157] width 20 height 20
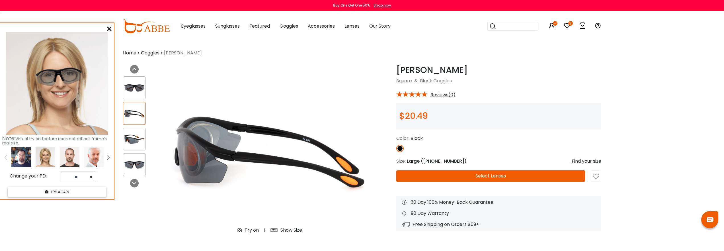
click at [21, 161] on img at bounding box center [21, 157] width 20 height 20
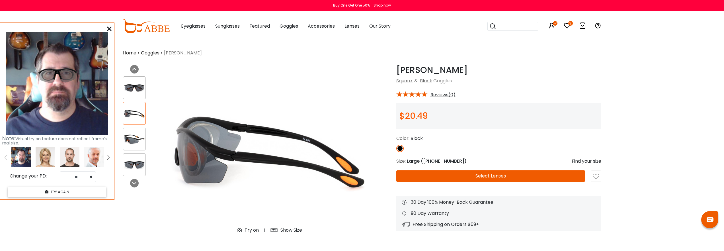
click at [109, 29] on icon at bounding box center [109, 28] width 5 height 5
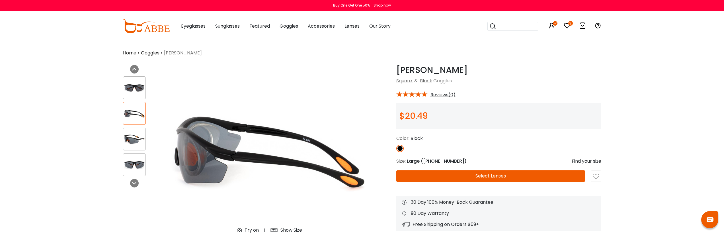
click at [130, 96] on div at bounding box center [134, 87] width 23 height 23
click at [131, 93] on img at bounding box center [134, 87] width 22 height 11
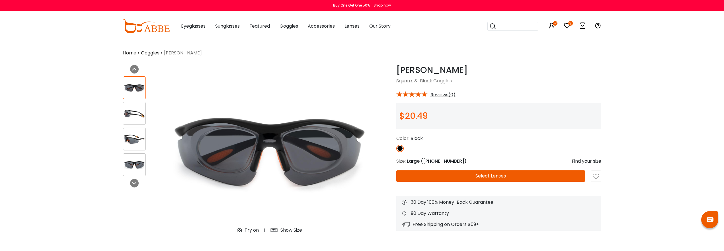
click at [129, 144] on img at bounding box center [134, 139] width 22 height 11
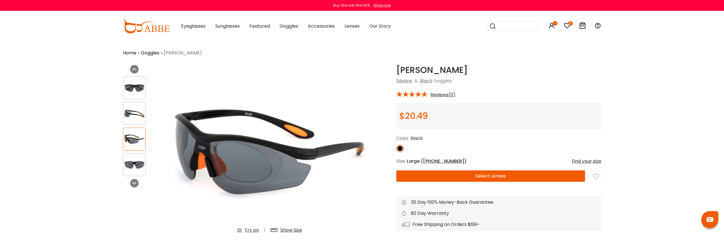
click at [568, 24] on icon "3" at bounding box center [570, 23] width 5 height 5
